Goal: Transaction & Acquisition: Obtain resource

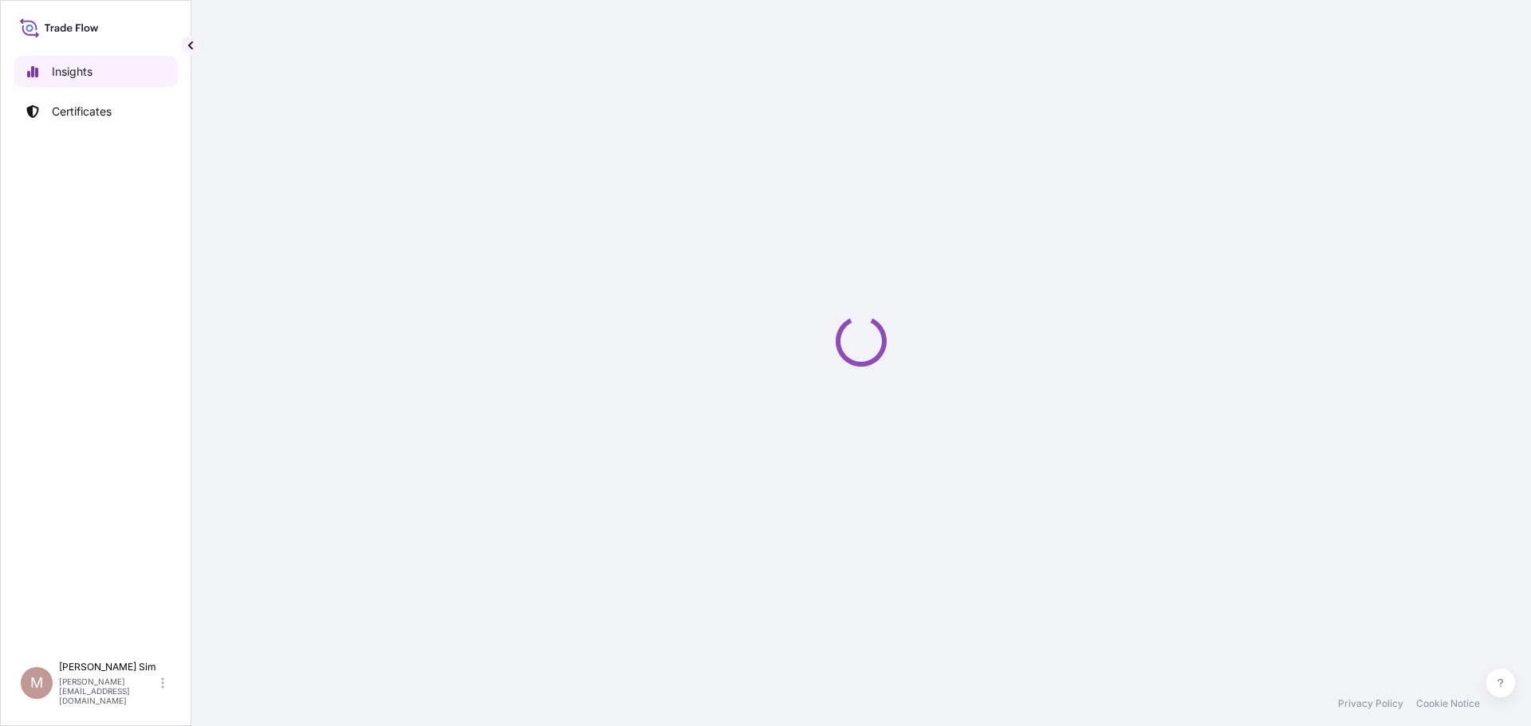
select select "2025"
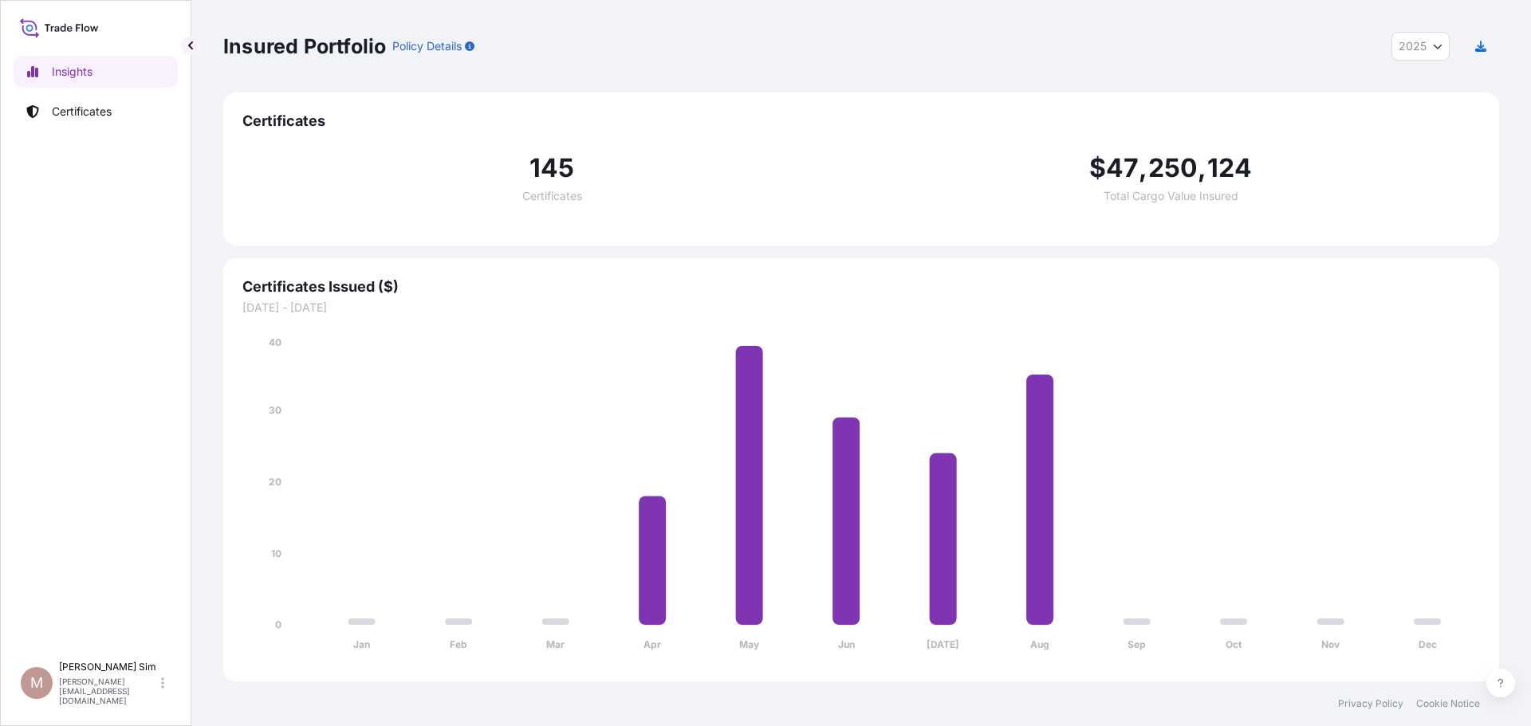
click at [77, 118] on p "Certificates" at bounding box center [82, 112] width 60 height 16
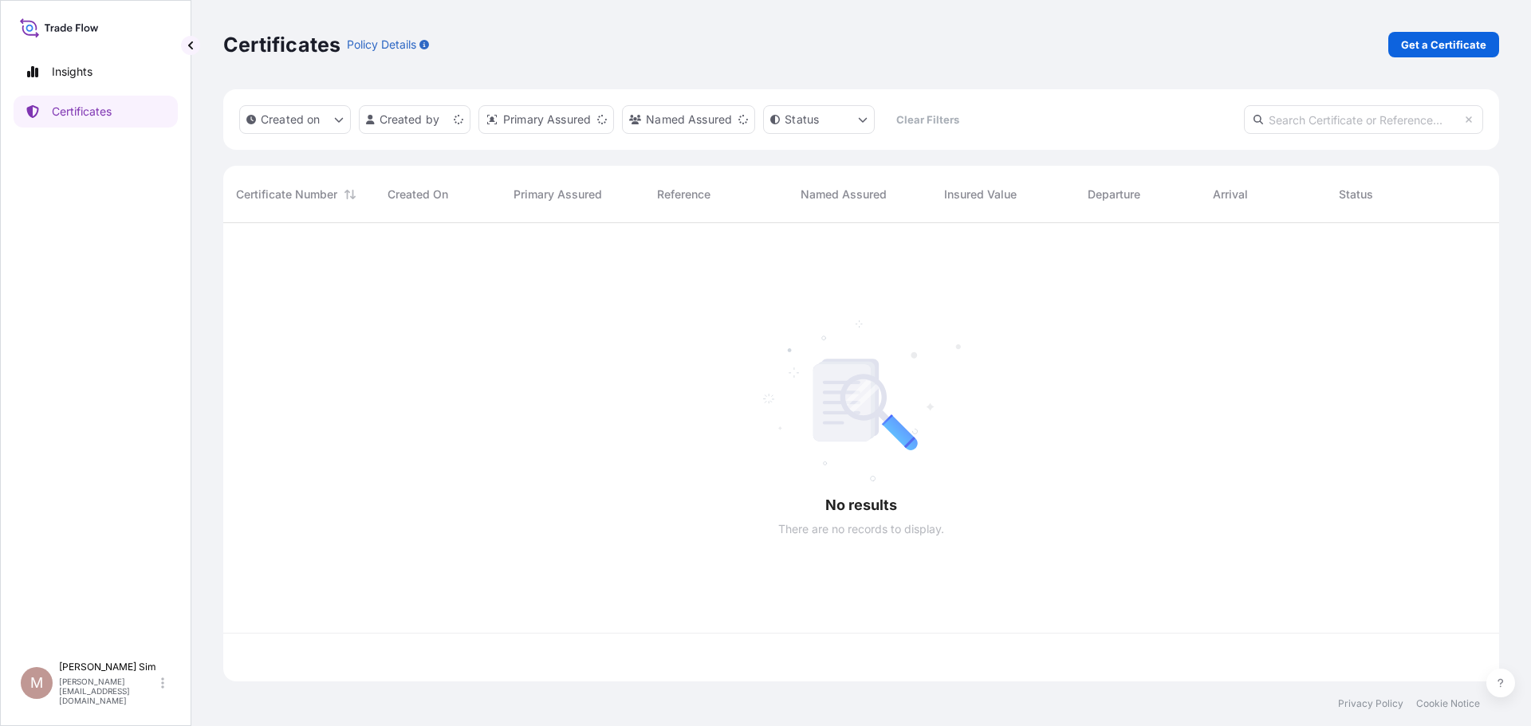
scroll to position [455, 1264]
click at [1441, 37] on p "Get a Certificate" at bounding box center [1443, 45] width 85 height 16
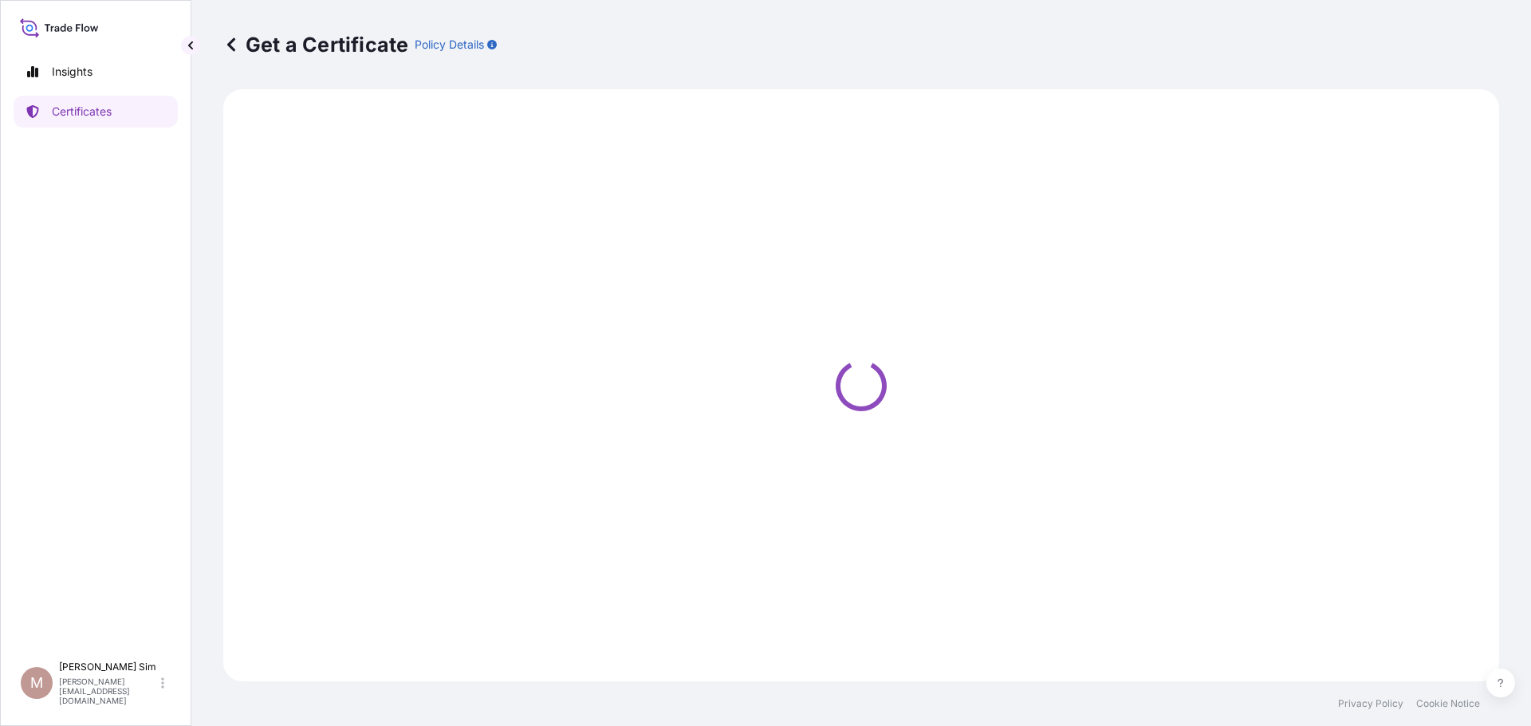
select select "Sea"
